Goal: Task Accomplishment & Management: Use online tool/utility

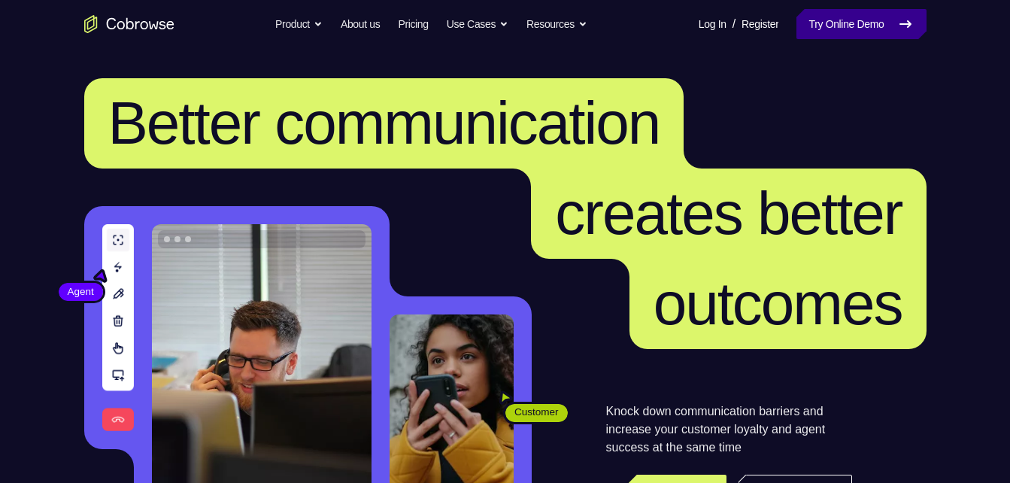
click at [889, 20] on link "Try Online Demo" at bounding box center [860, 24] width 129 height 30
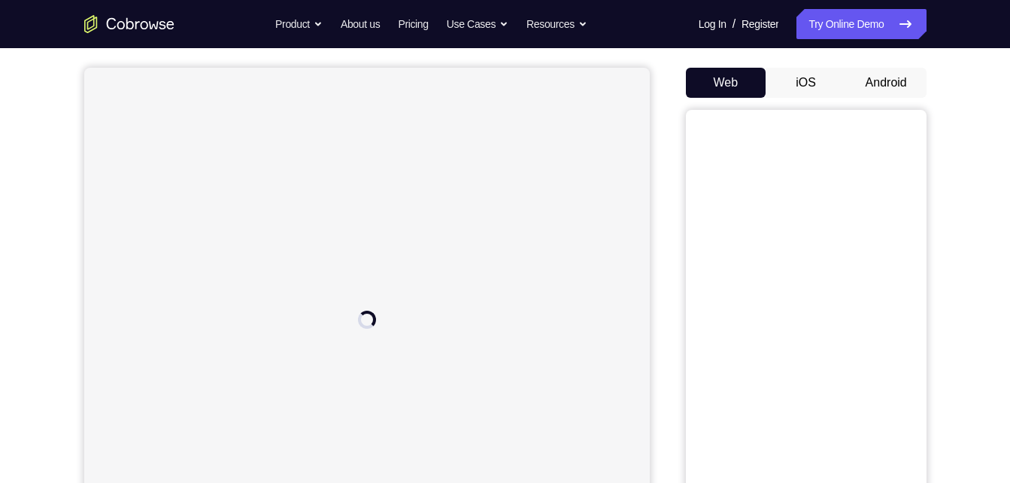
scroll to position [126, 0]
click at [899, 89] on button "Android" at bounding box center [886, 85] width 80 height 30
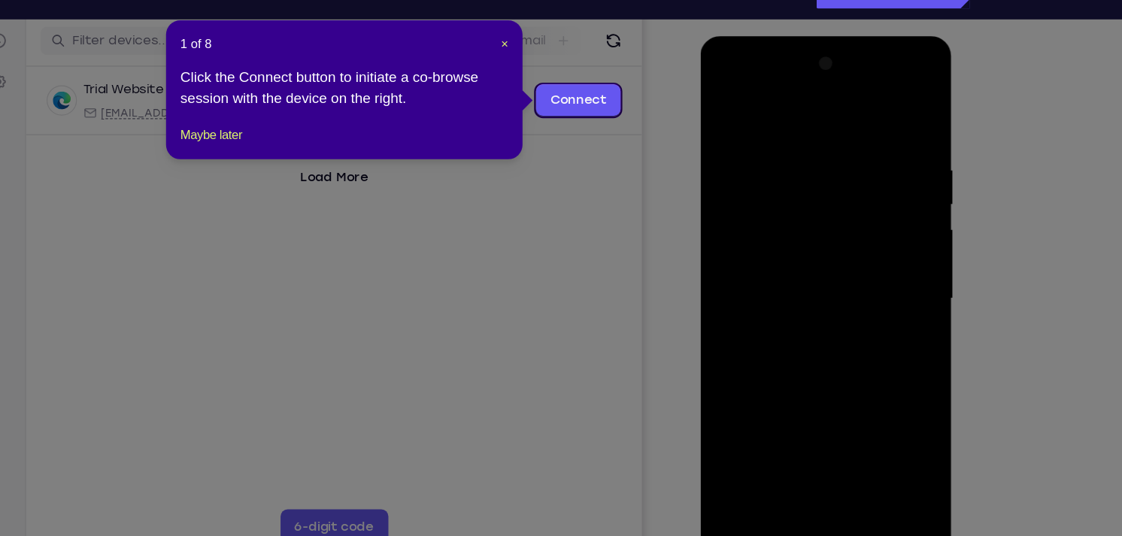
scroll to position [187, 0]
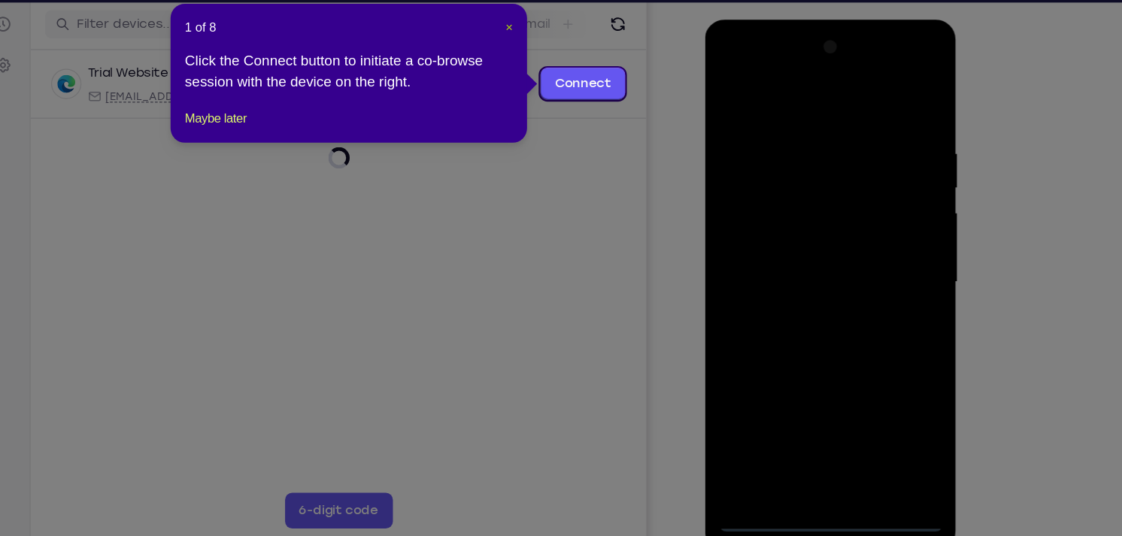
click at [591, 65] on span "×" at bounding box center [590, 68] width 6 height 12
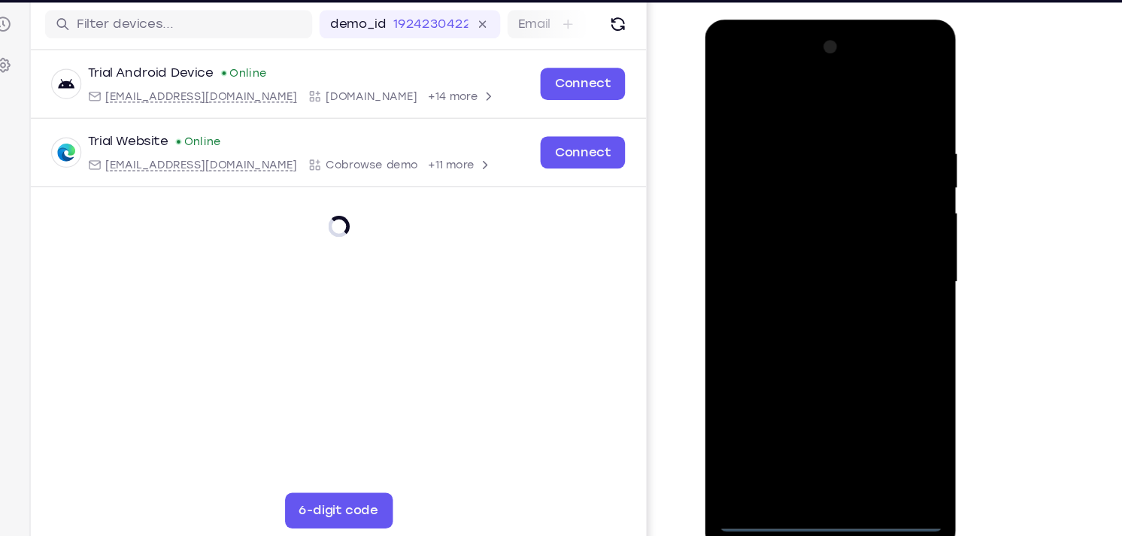
click at [806, 433] on div at bounding box center [811, 240] width 190 height 421
click at [811, 439] on div at bounding box center [811, 240] width 190 height 421
click at [875, 379] on div at bounding box center [811, 240] width 190 height 421
click at [793, 96] on div at bounding box center [811, 240] width 190 height 421
click at [882, 235] on div at bounding box center [811, 240] width 190 height 421
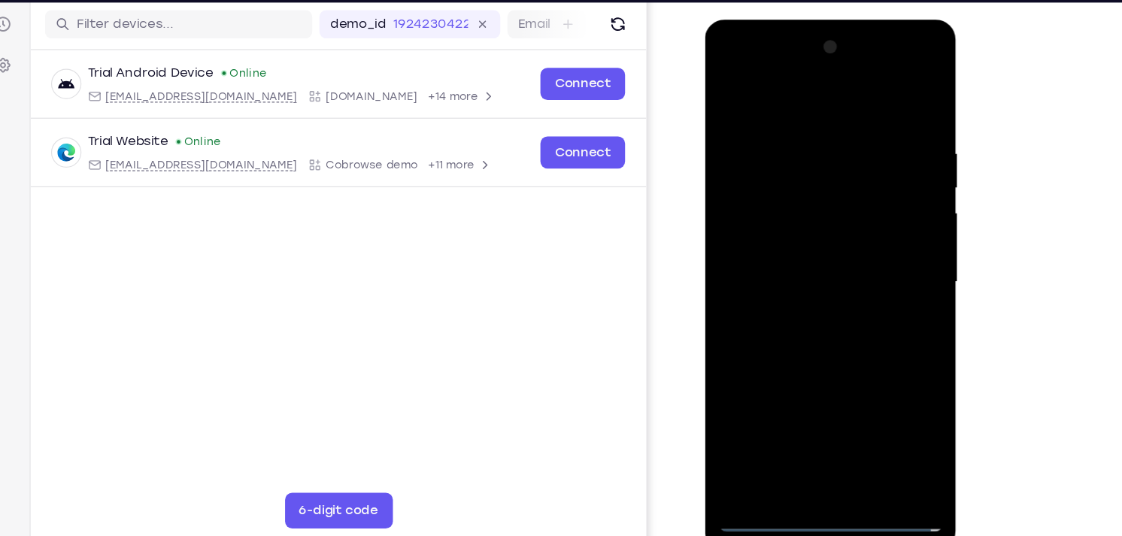
click at [796, 266] on div at bounding box center [811, 240] width 190 height 421
click at [781, 226] on div at bounding box center [811, 240] width 190 height 421
click at [790, 200] on div at bounding box center [811, 240] width 190 height 421
click at [815, 233] on div at bounding box center [811, 240] width 190 height 421
click at [759, 288] on div at bounding box center [811, 240] width 190 height 421
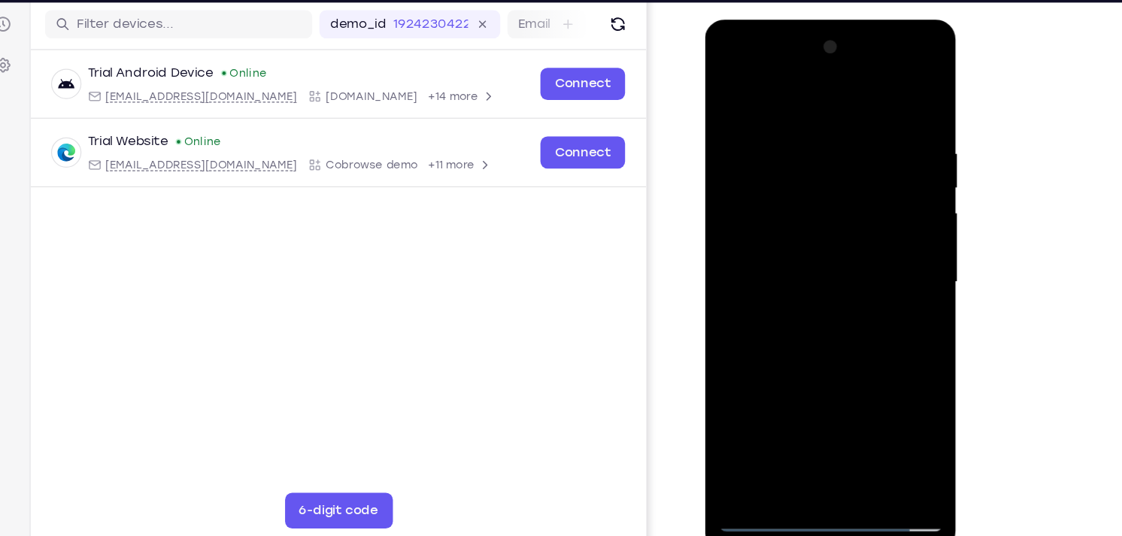
click at [887, 107] on div at bounding box center [811, 240] width 190 height 421
click at [899, 85] on div at bounding box center [811, 240] width 190 height 421
drag, startPoint x: 846, startPoint y: 284, endPoint x: 861, endPoint y: 158, distance: 126.5
click at [861, 158] on div at bounding box center [811, 240] width 190 height 421
drag, startPoint x: 857, startPoint y: 144, endPoint x: 848, endPoint y: 275, distance: 131.2
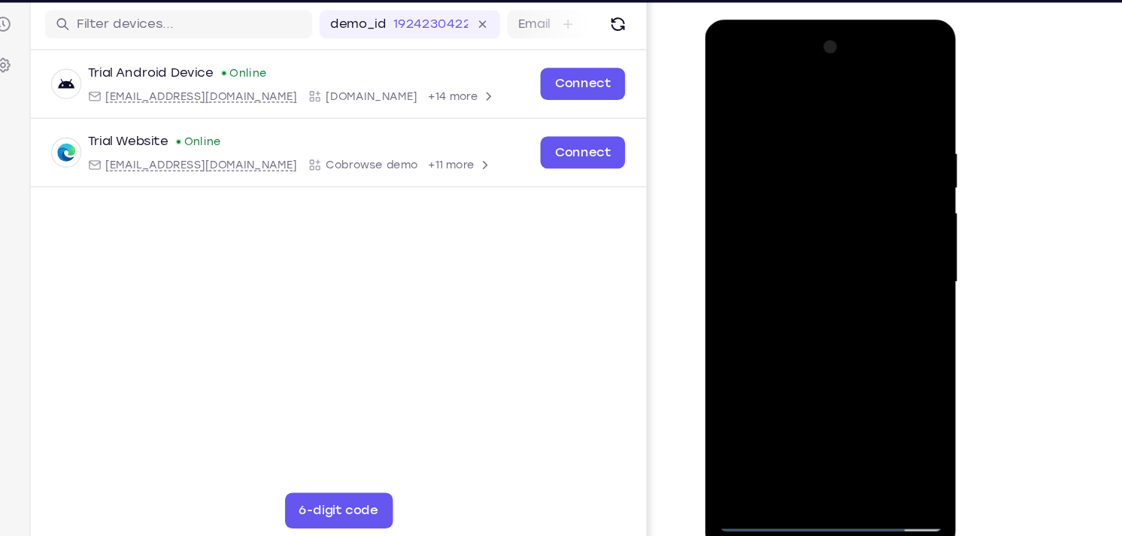
click at [848, 275] on div at bounding box center [811, 240] width 190 height 421
drag, startPoint x: 852, startPoint y: 133, endPoint x: 848, endPoint y: 198, distance: 64.8
click at [848, 198] on div at bounding box center [811, 240] width 190 height 421
drag, startPoint x: 797, startPoint y: 108, endPoint x: 817, endPoint y: 294, distance: 187.6
click at [817, 294] on div at bounding box center [811, 240] width 190 height 421
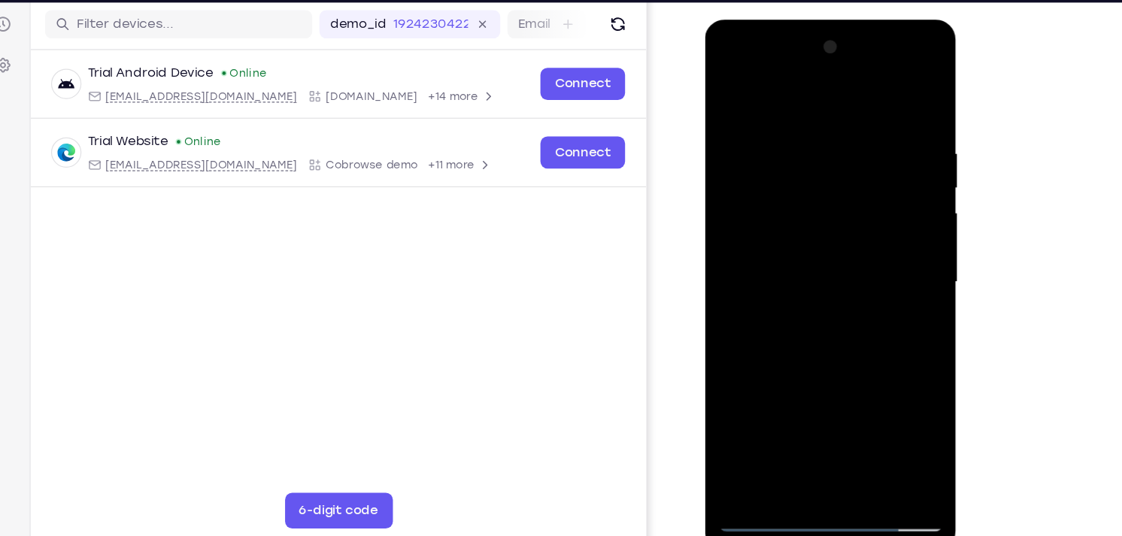
click at [846, 418] on div at bounding box center [811, 240] width 190 height 421
click at [817, 323] on div at bounding box center [811, 240] width 190 height 421
click at [835, 238] on div at bounding box center [811, 240] width 190 height 421
click at [770, 417] on div at bounding box center [811, 240] width 190 height 421
click at [770, 412] on div at bounding box center [811, 240] width 190 height 421
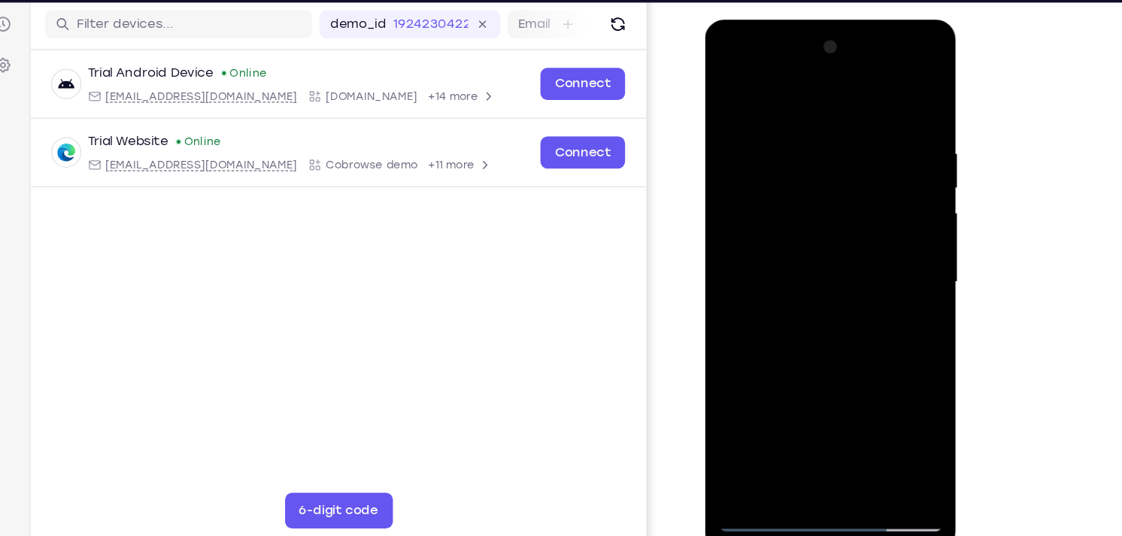
click at [890, 328] on div at bounding box center [811, 240] width 190 height 421
click at [880, 265] on div at bounding box center [811, 240] width 190 height 421
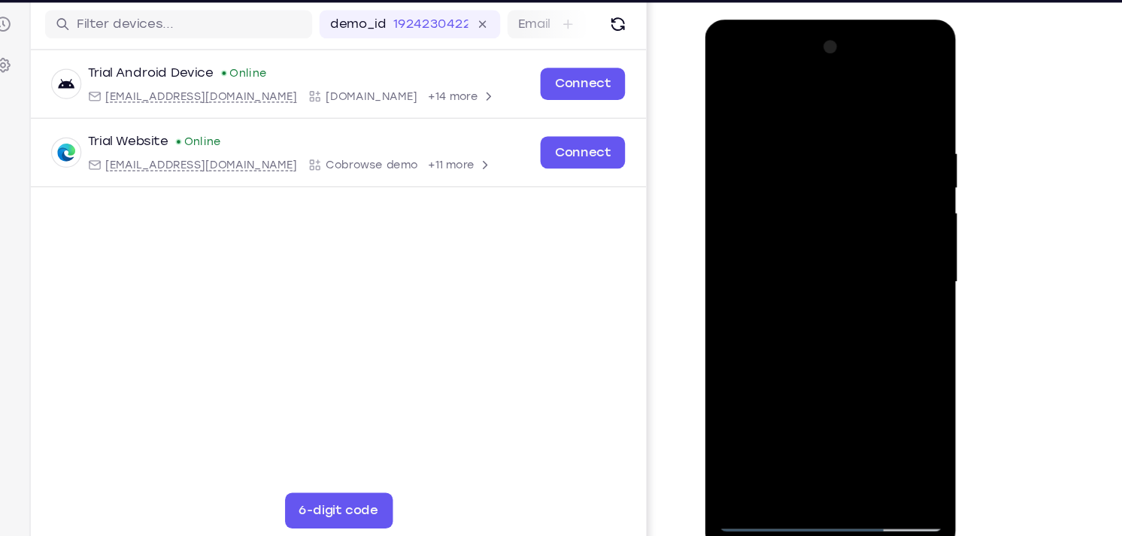
click at [729, 95] on div at bounding box center [811, 240] width 190 height 421
click at [811, 285] on div at bounding box center [811, 240] width 190 height 421
click at [754, 441] on div at bounding box center [811, 240] width 190 height 421
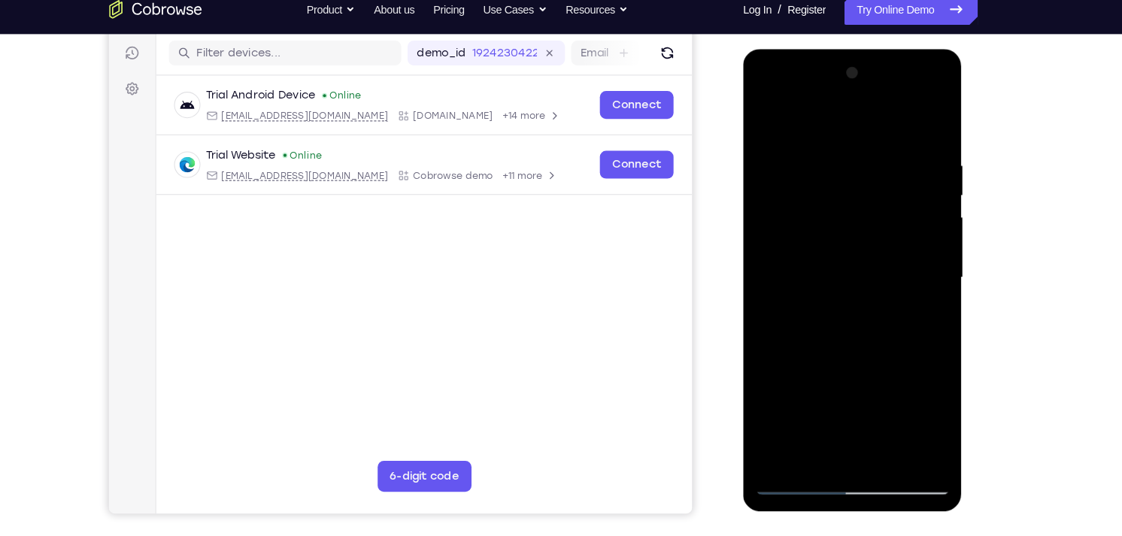
scroll to position [186, 0]
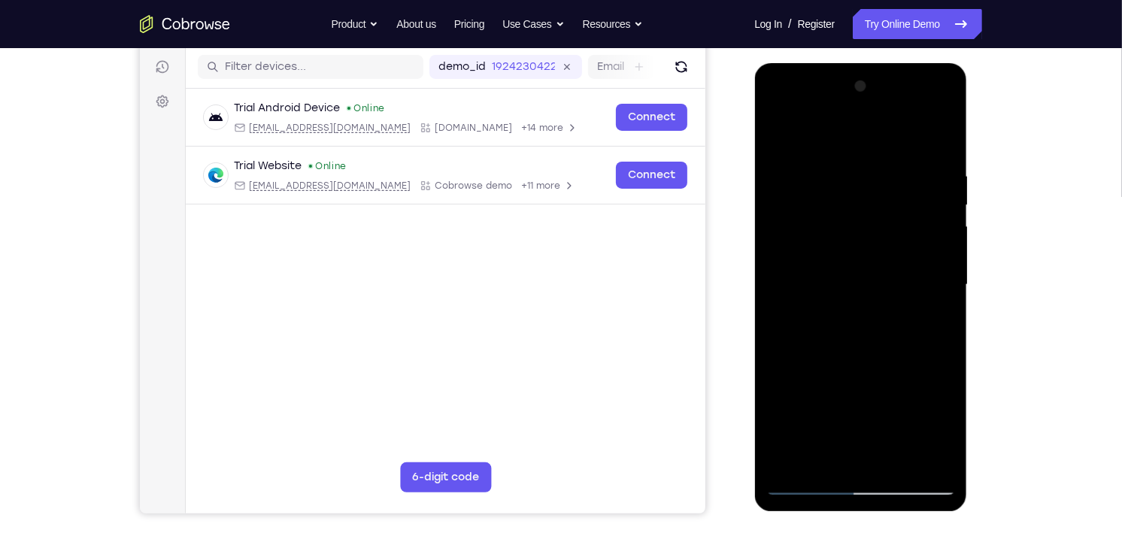
click at [808, 478] on div at bounding box center [861, 284] width 190 height 421
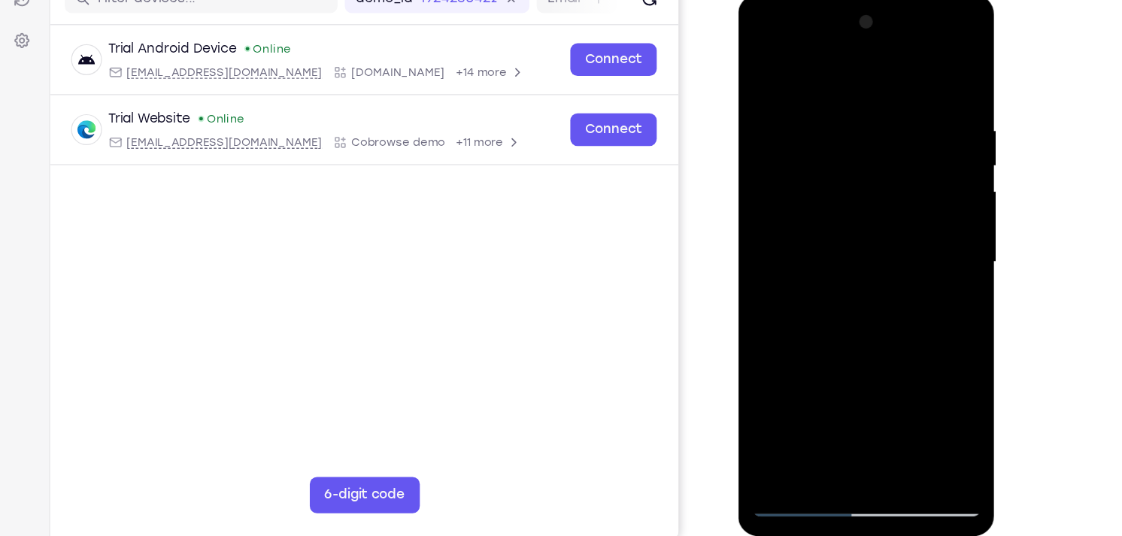
click at [766, 64] on div at bounding box center [844, 216] width 190 height 421
click at [827, 105] on div at bounding box center [844, 216] width 190 height 421
click at [928, 235] on div at bounding box center [844, 216] width 190 height 421
click at [799, 177] on div at bounding box center [844, 216] width 190 height 421
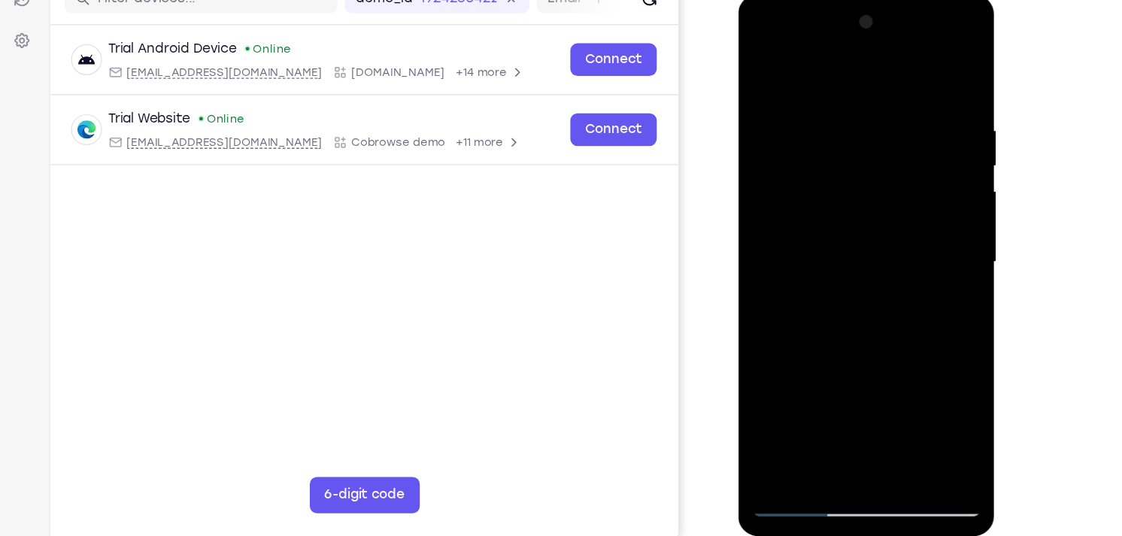
click at [932, 217] on div at bounding box center [844, 216] width 190 height 421
click at [926, 231] on div at bounding box center [844, 216] width 190 height 421
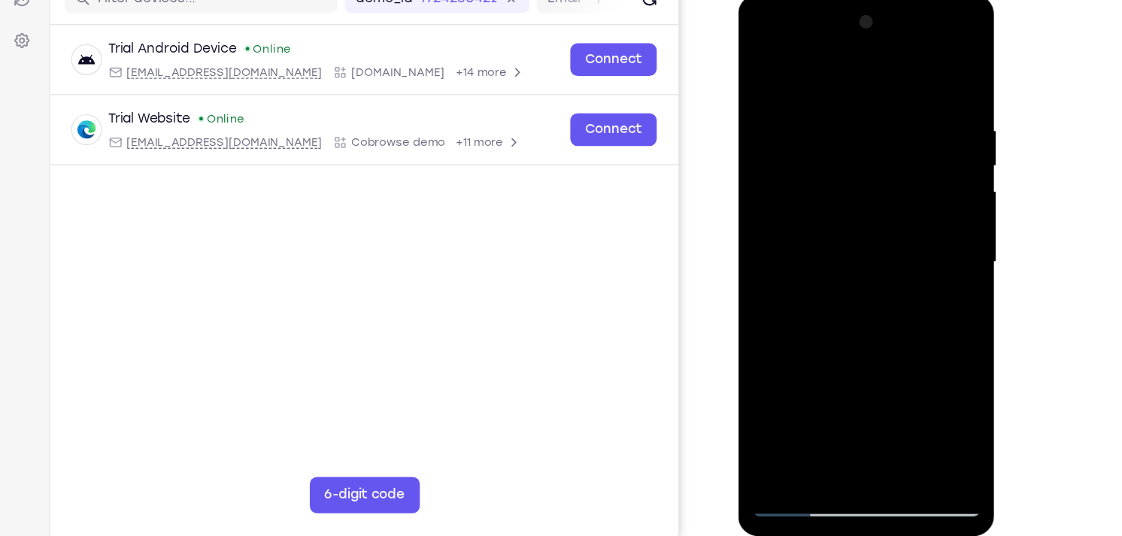
click at [915, 73] on div at bounding box center [844, 216] width 190 height 421
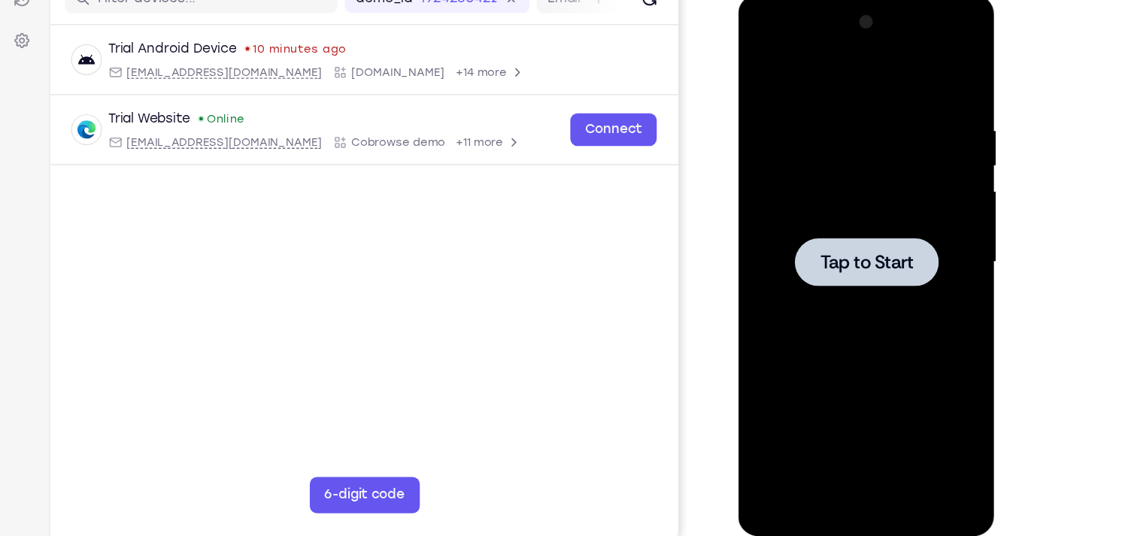
click at [820, 205] on div at bounding box center [843, 216] width 119 height 40
